Goal: Task Accomplishment & Management: Use online tool/utility

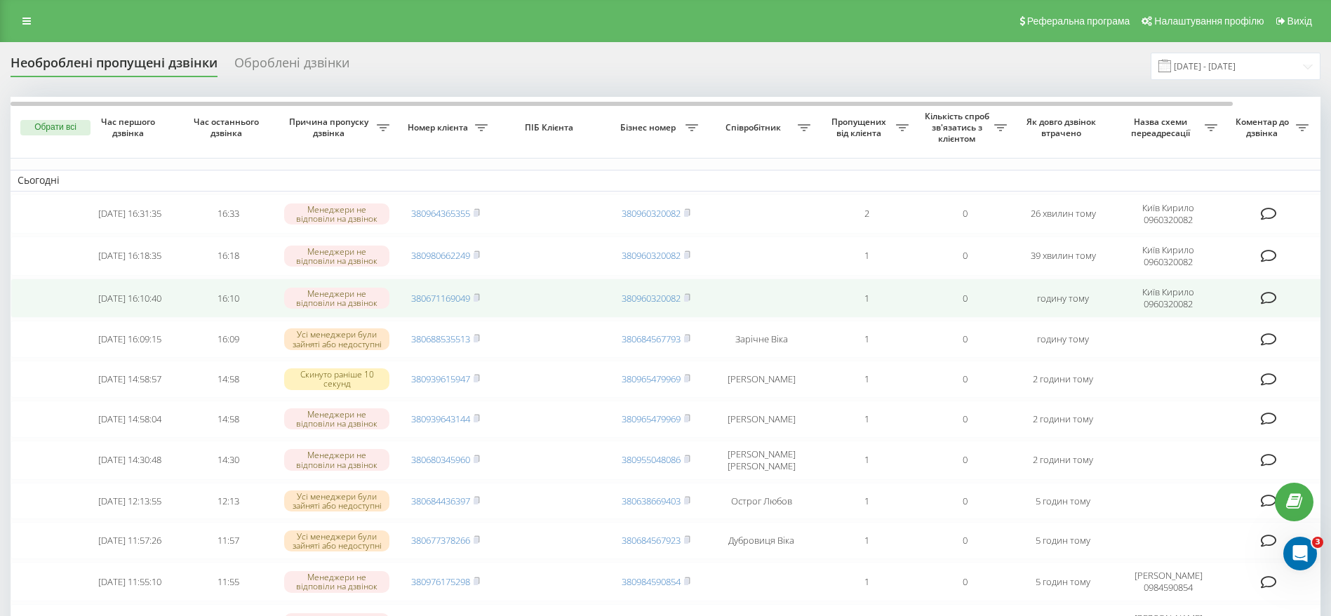
click at [483, 295] on td "380671169049" at bounding box center [445, 298] width 98 height 39
click at [478, 294] on icon at bounding box center [476, 297] width 5 height 6
click at [480, 295] on icon at bounding box center [477, 294] width 6 height 8
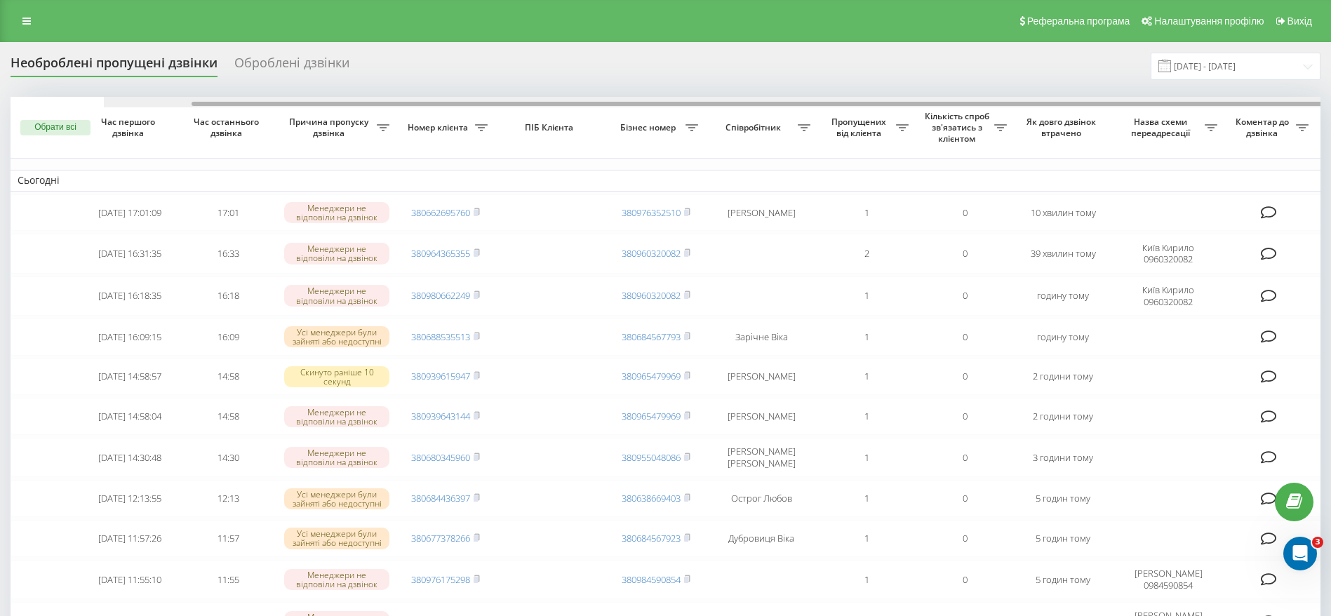
scroll to position [0, 93]
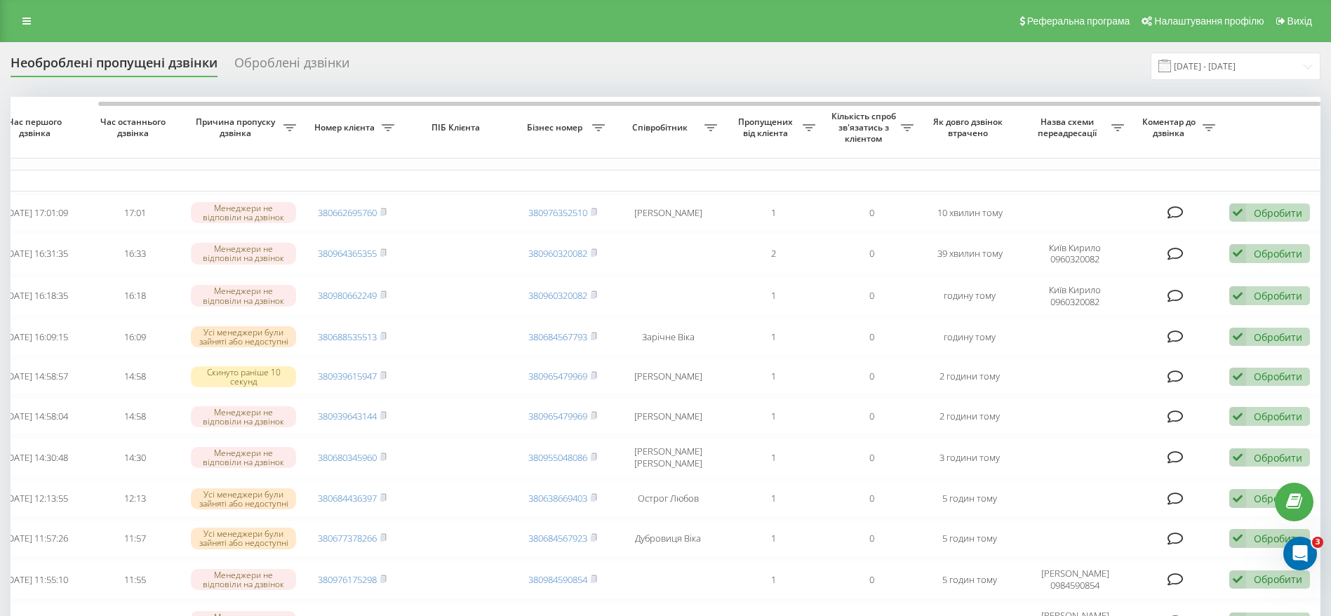
drag, startPoint x: 762, startPoint y: 100, endPoint x: 1102, endPoint y: 114, distance: 340.6
click at [1058, 99] on div at bounding box center [666, 102] width 1310 height 11
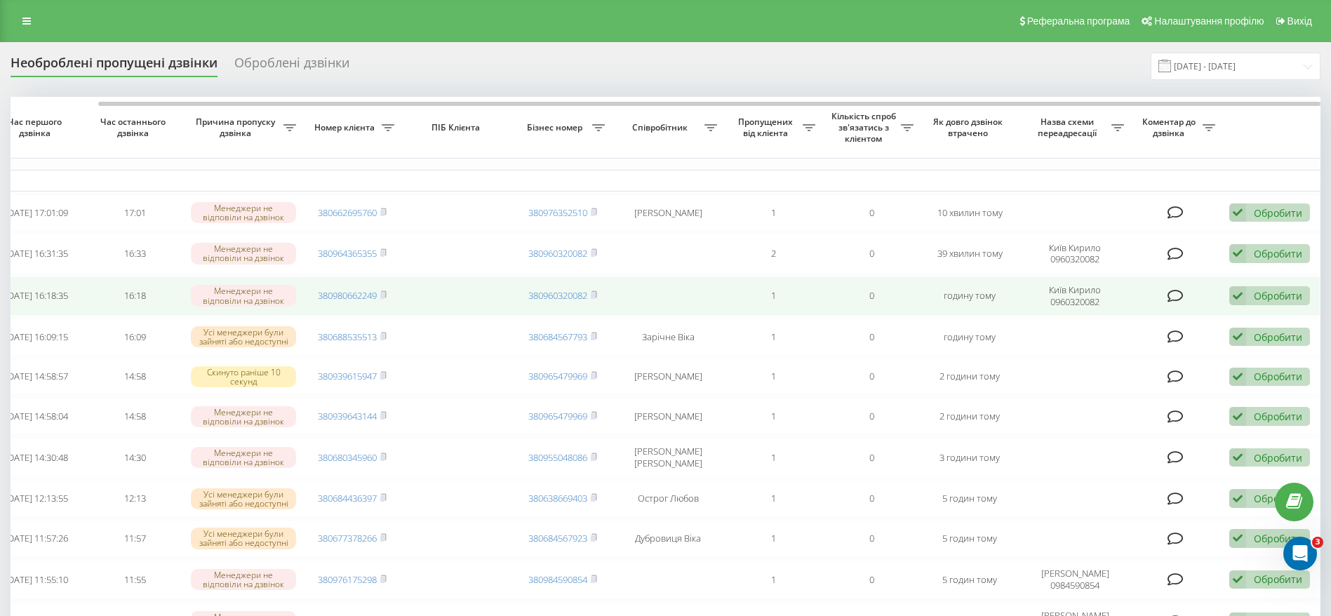
click at [1304, 298] on div "Обробити Не вдалося зв'язатися Зв'язався з клієнтом за допомогою іншого каналу …" at bounding box center [1269, 295] width 81 height 19
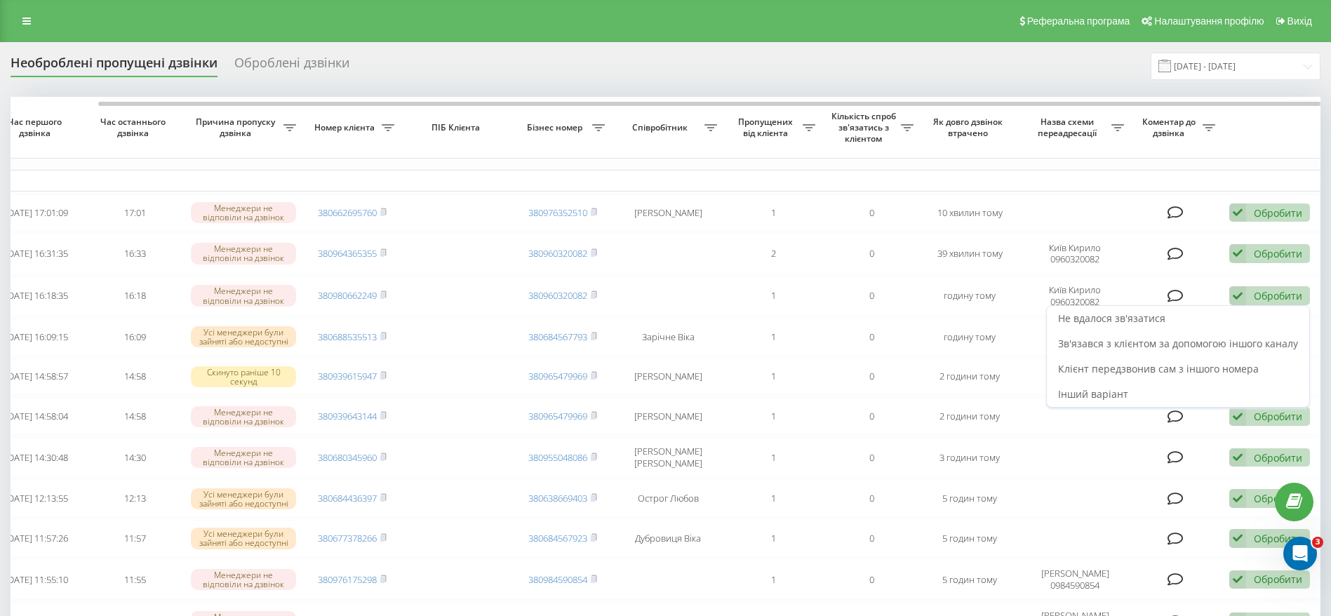
click at [1120, 313] on span "Не вдалося зв'язатися" at bounding box center [1111, 318] width 107 height 13
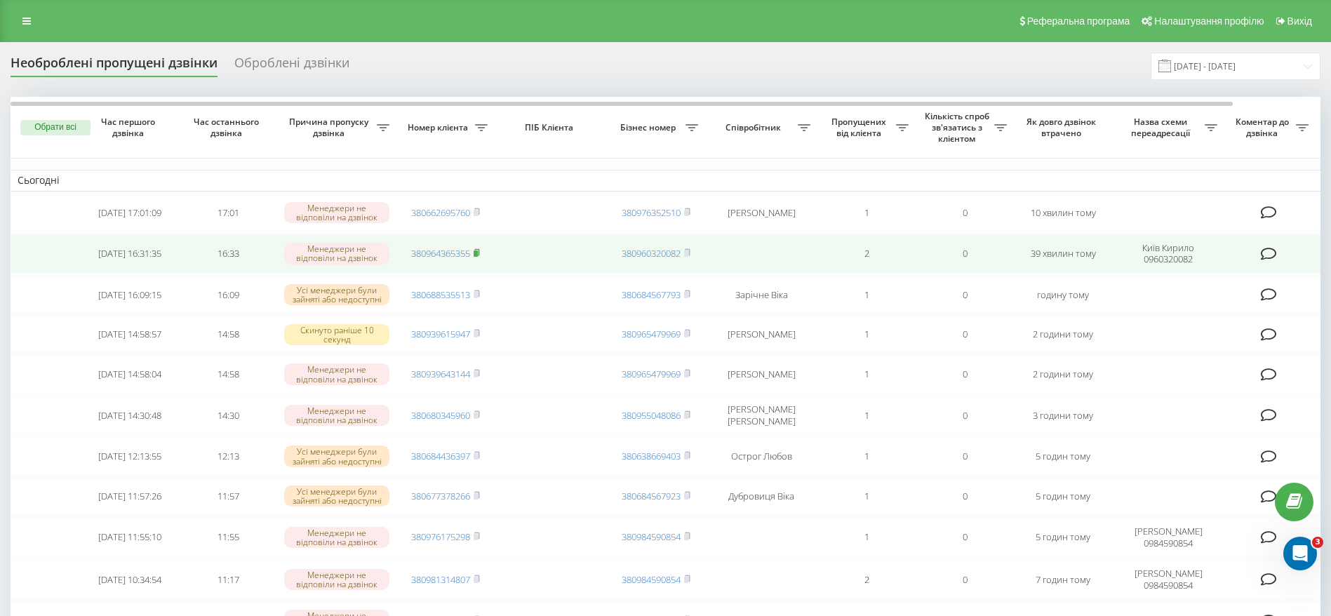
click at [479, 251] on icon at bounding box center [476, 252] width 5 height 6
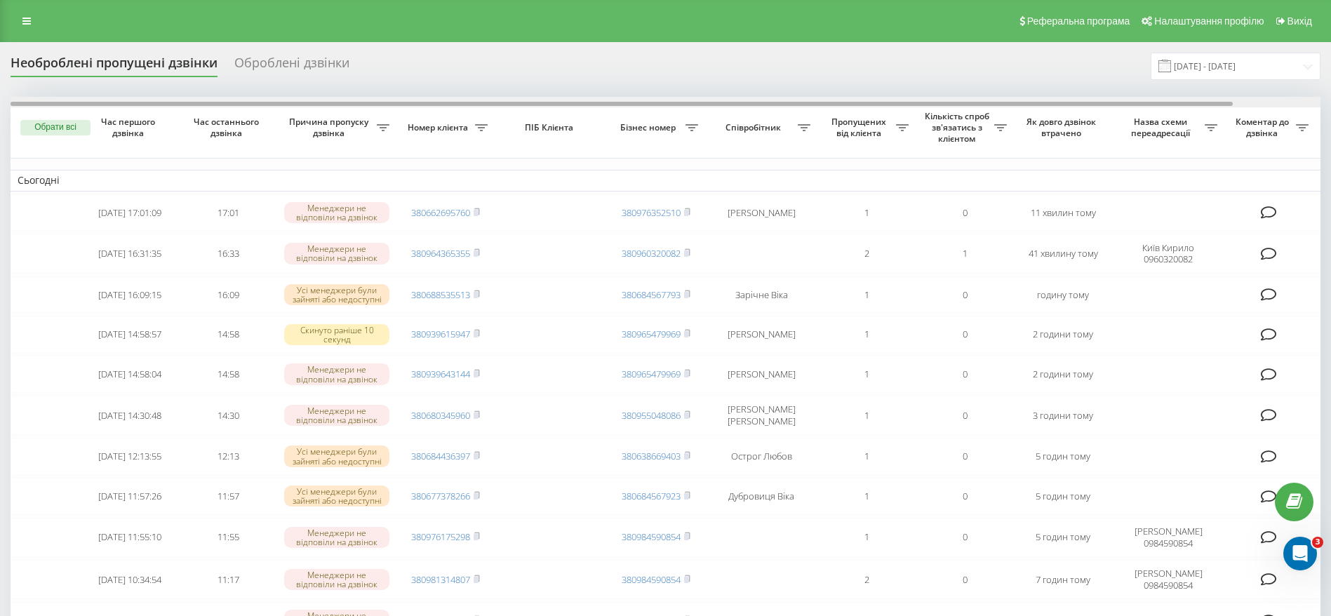
scroll to position [0, 93]
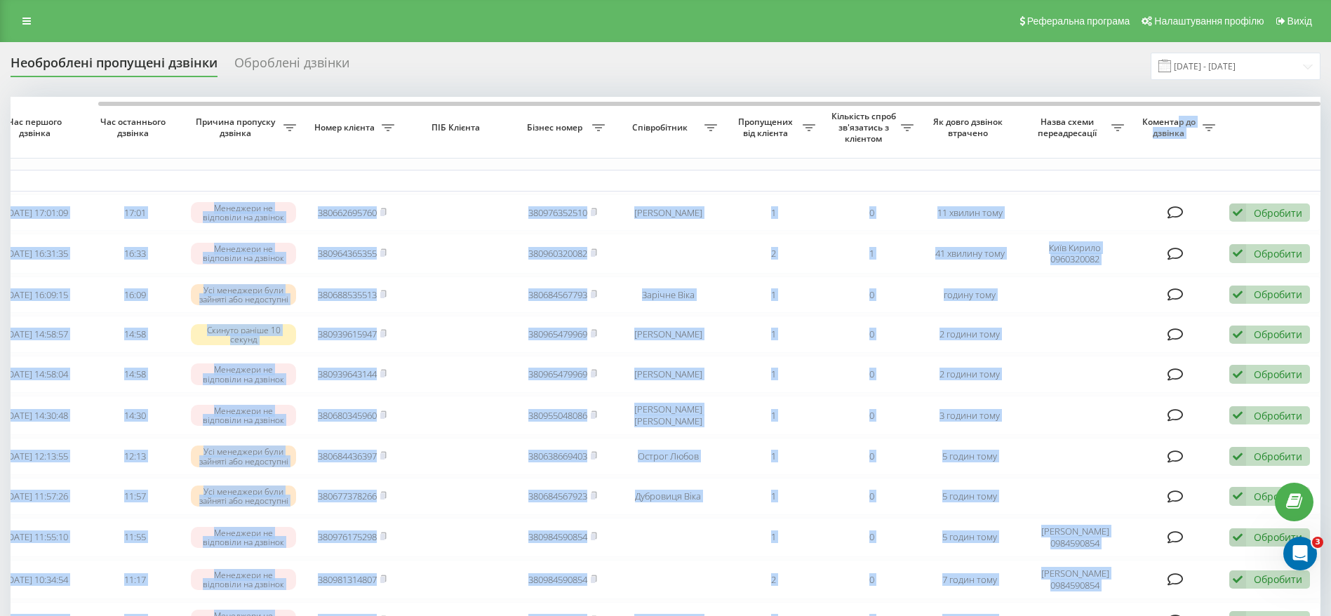
drag, startPoint x: 924, startPoint y: 99, endPoint x: 1158, endPoint y: 116, distance: 234.9
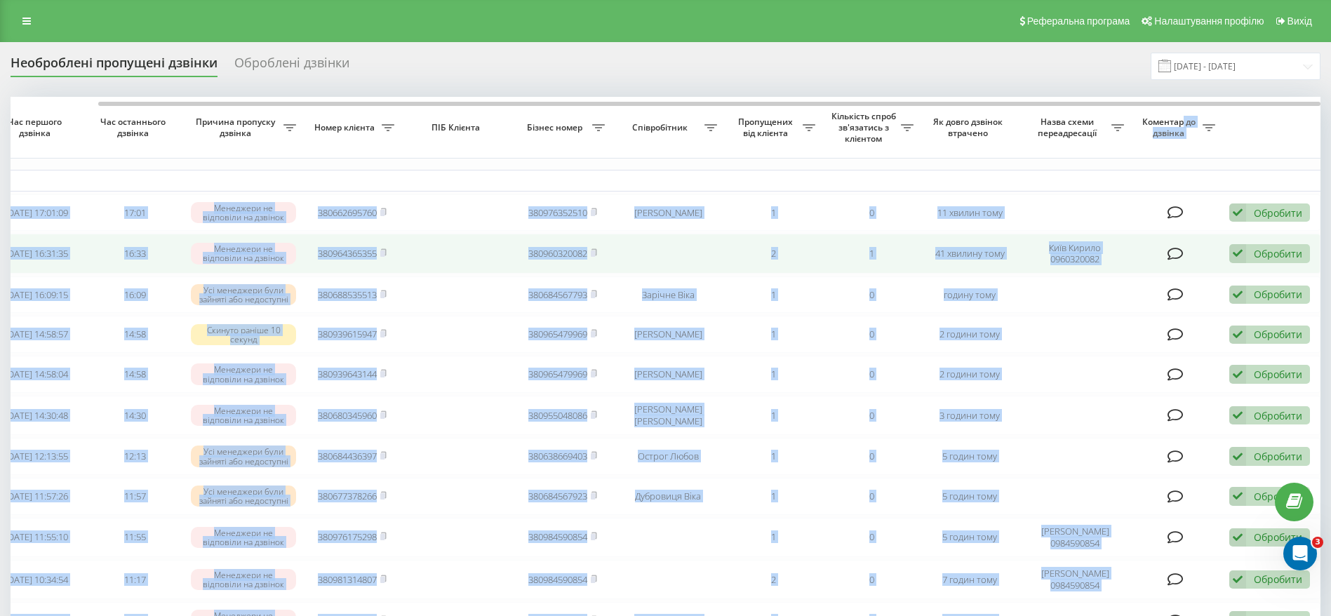
click at [1269, 252] on div "Обробити" at bounding box center [1278, 253] width 48 height 13
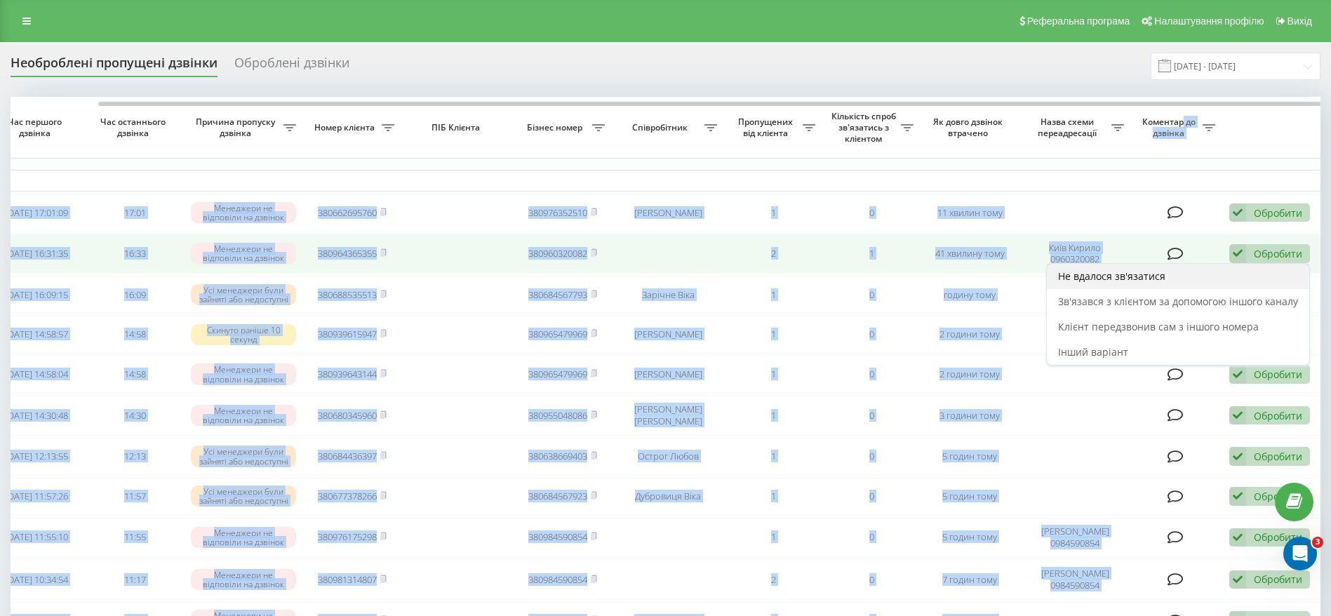
click at [1172, 279] on div "Не вдалося зв'язатися" at bounding box center [1178, 276] width 262 height 25
